Goal: Communication & Community: Ask a question

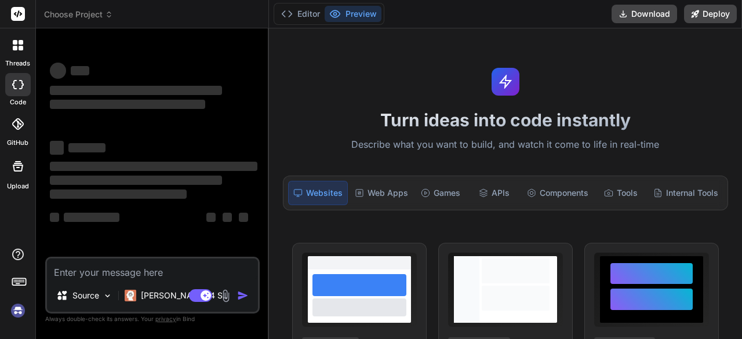
scroll to position [38, 0]
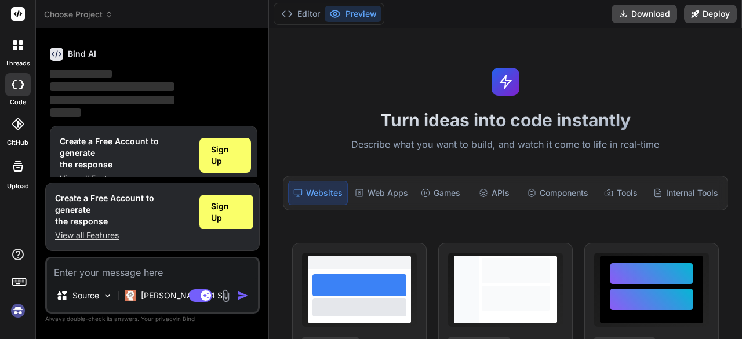
click at [19, 311] on img at bounding box center [18, 311] width 20 height 20
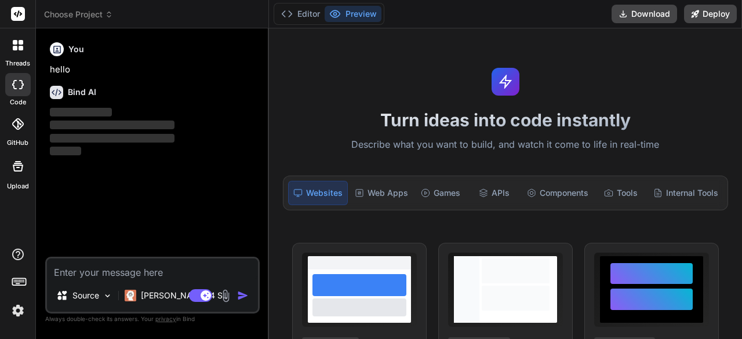
scroll to position [0, 0]
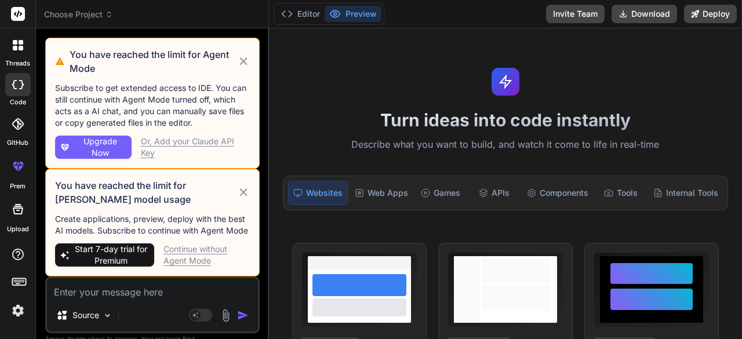
click at [245, 195] on icon at bounding box center [243, 192] width 13 height 14
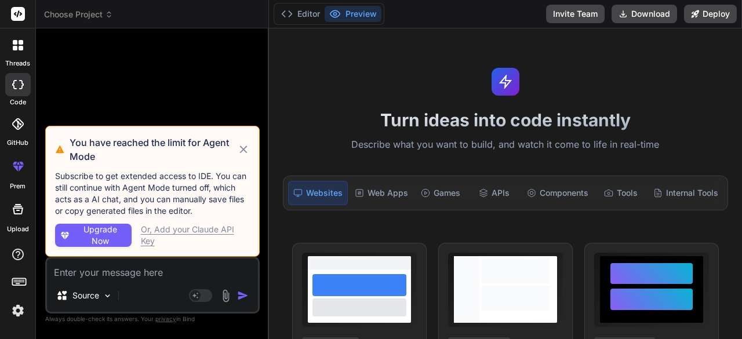
click at [242, 150] on icon at bounding box center [243, 149] width 8 height 8
type textarea "x"
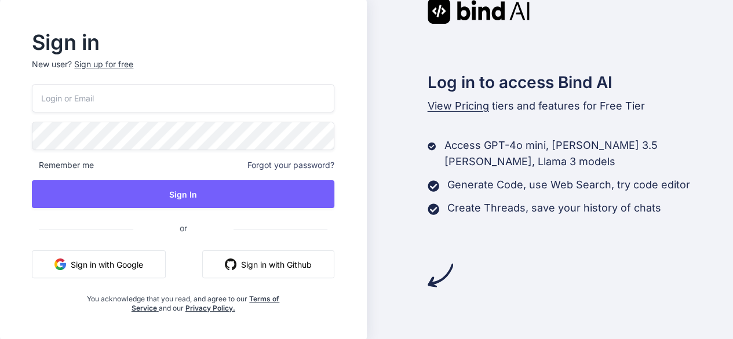
click at [79, 265] on button "Sign in with Google" at bounding box center [99, 264] width 134 height 28
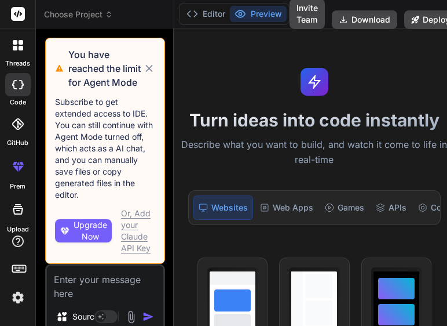
type textarea "x"
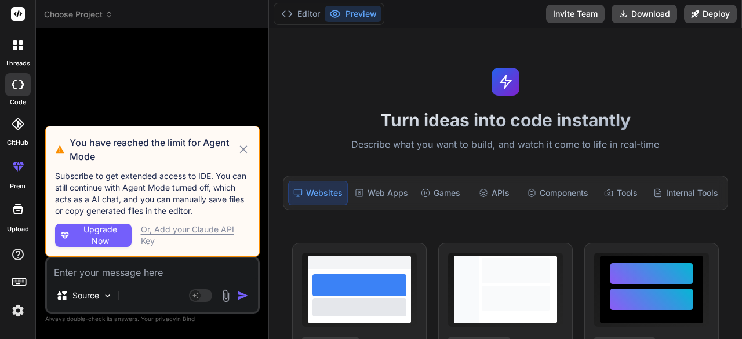
click at [13, 310] on img at bounding box center [18, 311] width 20 height 20
